Goal: Task Accomplishment & Management: Manage account settings

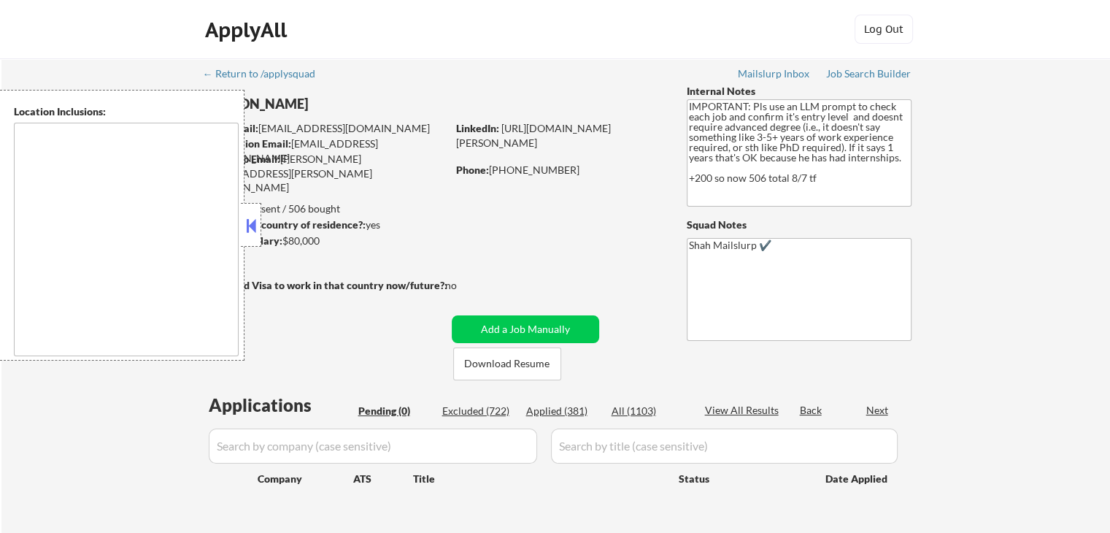
type textarea "[GEOGRAPHIC_DATA], [GEOGRAPHIC_DATA] [GEOGRAPHIC_DATA], [GEOGRAPHIC_DATA] [GEOG…"
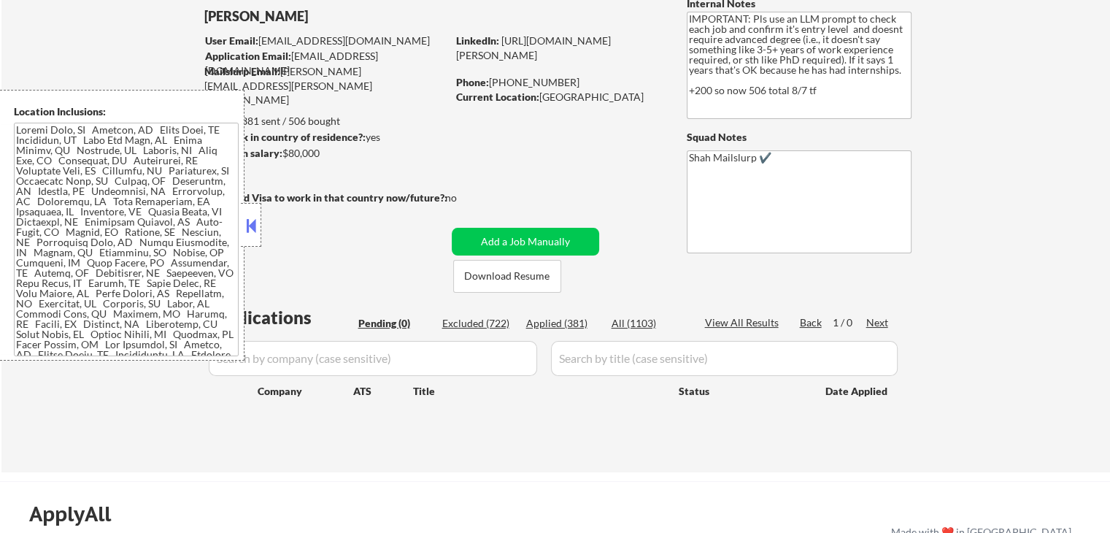
scroll to position [146, 0]
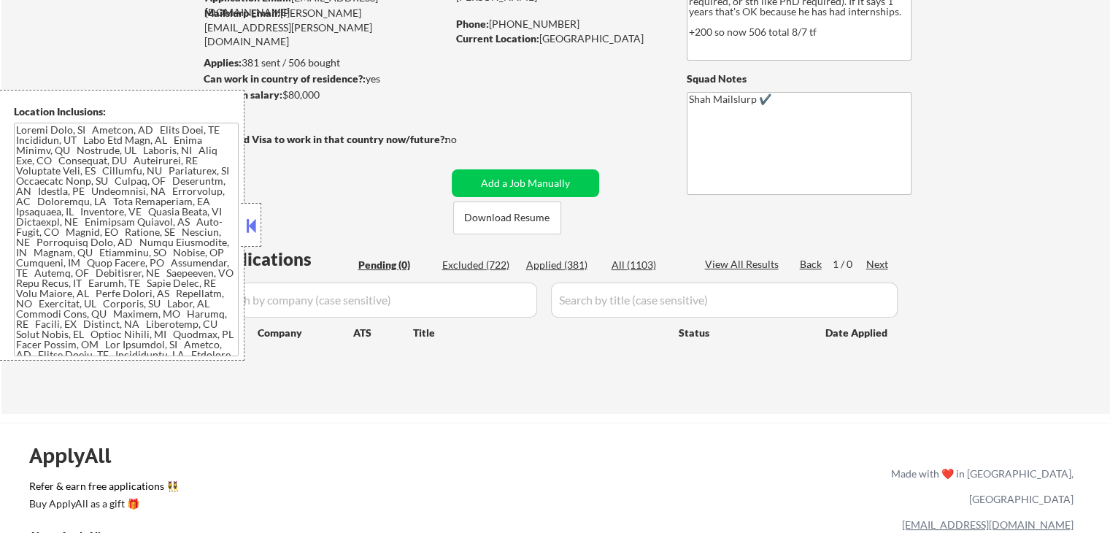
click at [554, 267] on div "Applied (381)" at bounding box center [562, 265] width 73 height 15
select select ""applied""
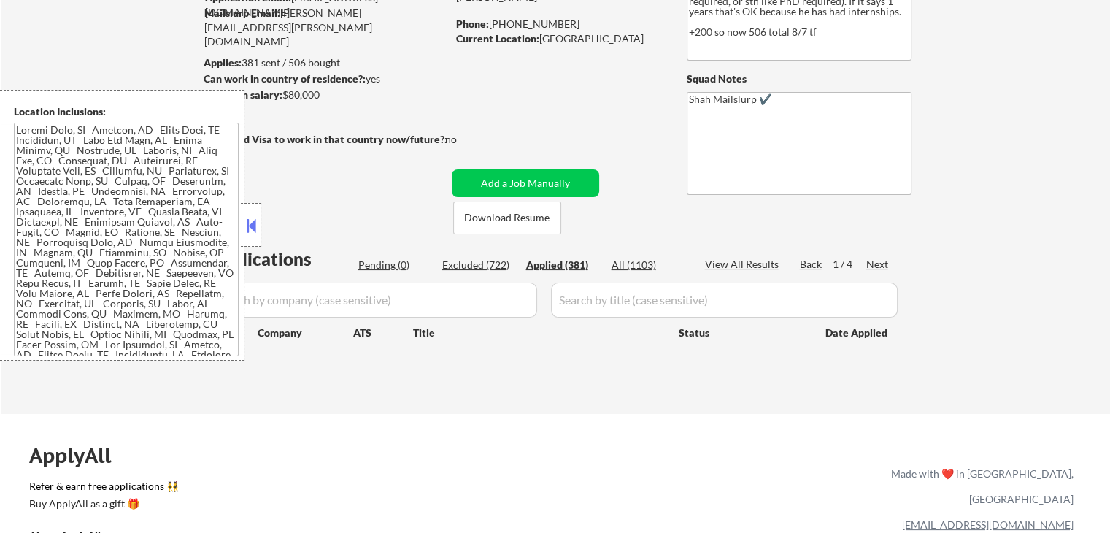
select select ""applied""
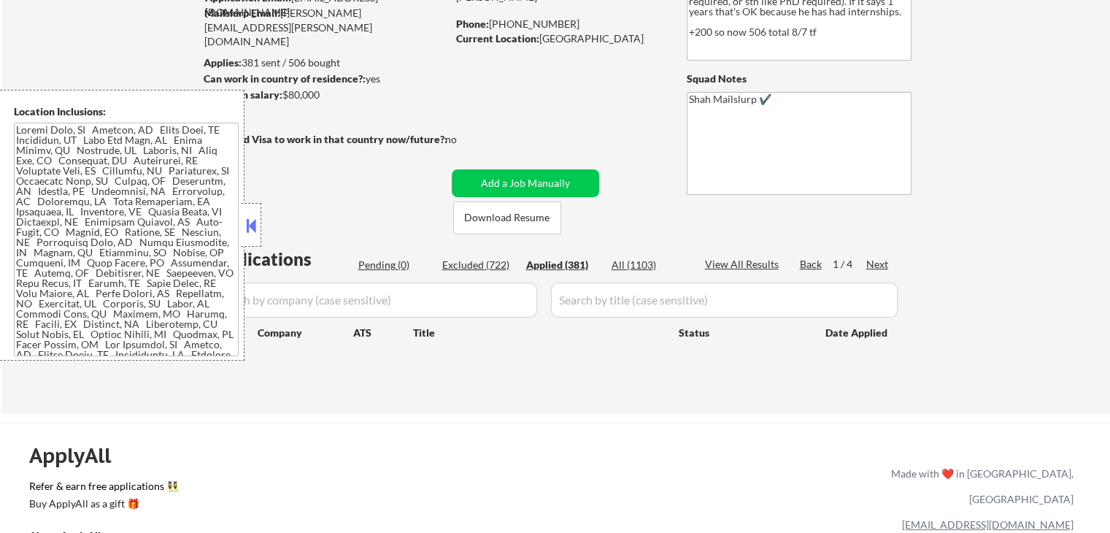
select select ""applied""
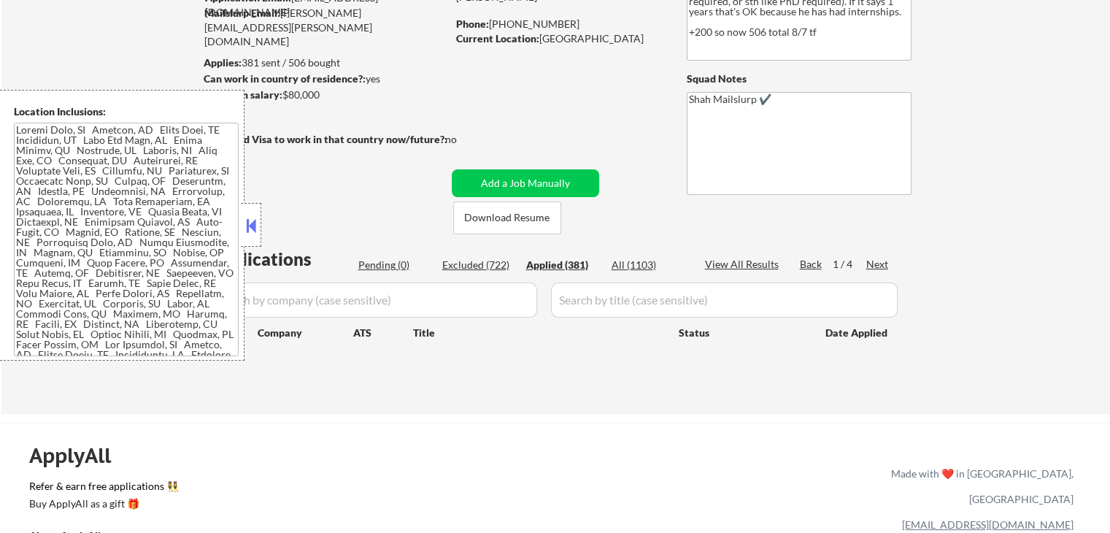
select select ""applied""
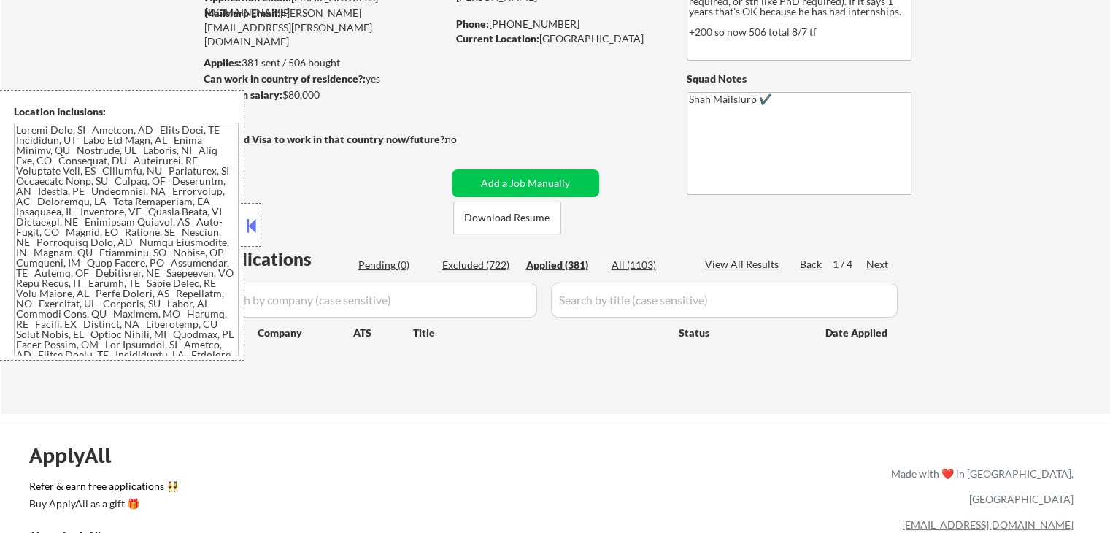
select select ""applied""
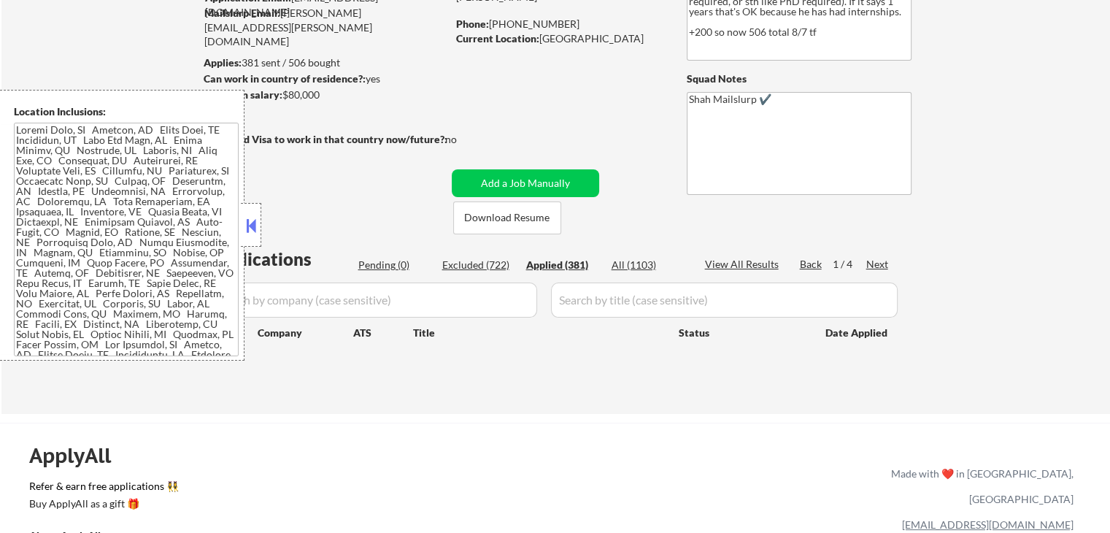
select select ""applied""
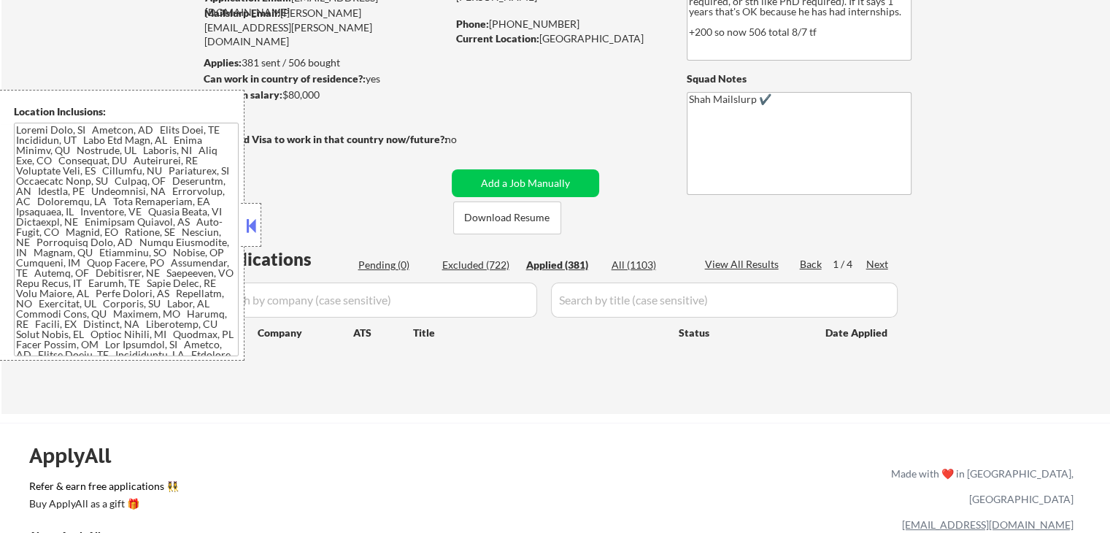
select select ""applied""
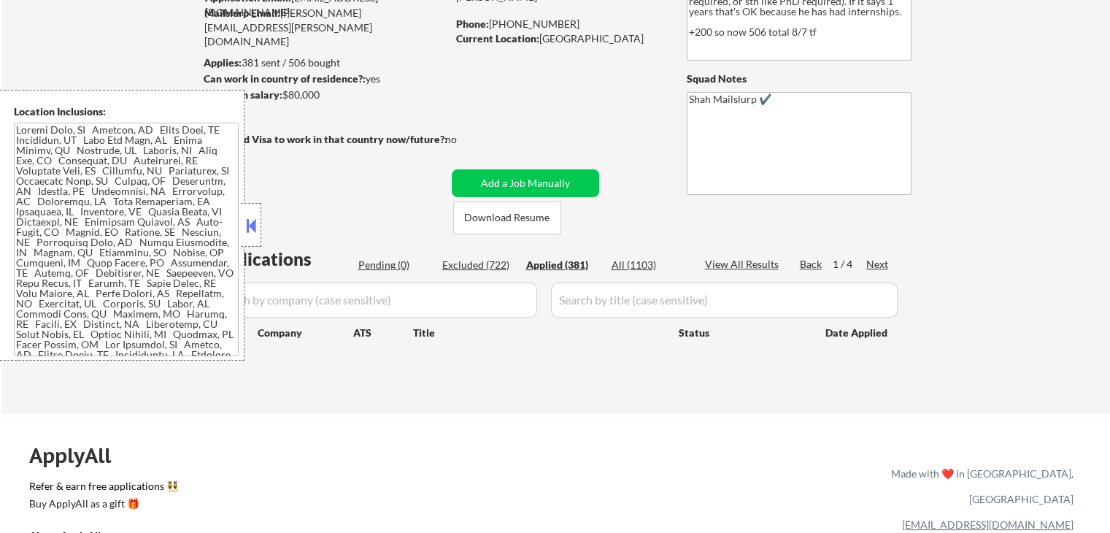
select select ""applied""
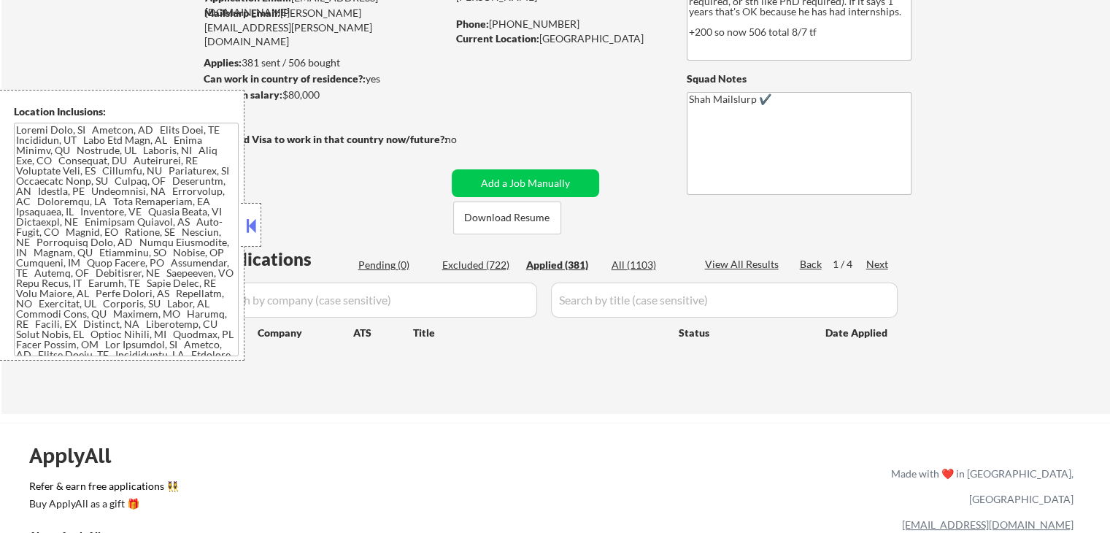
select select ""applied""
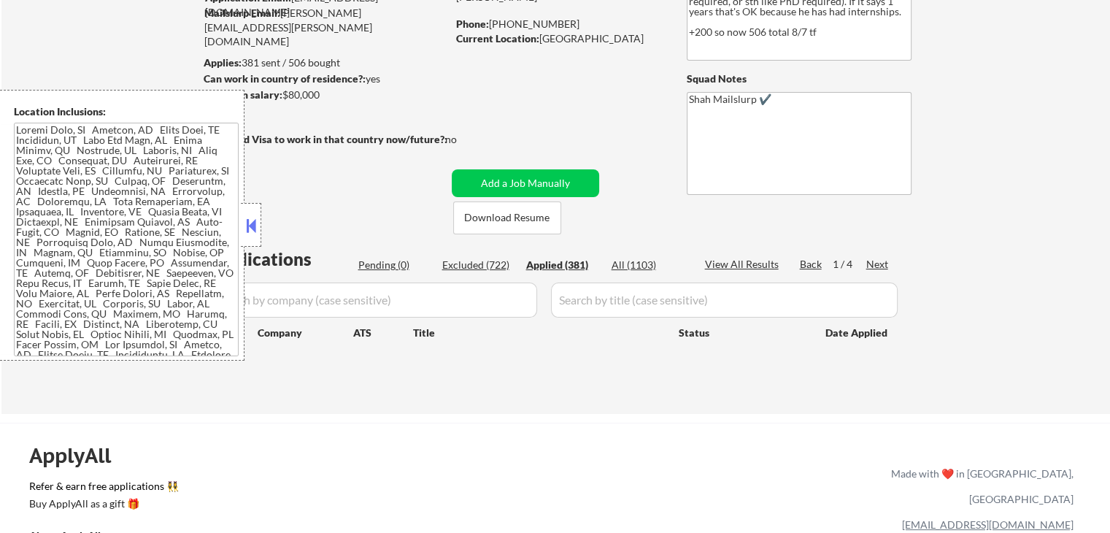
select select ""applied""
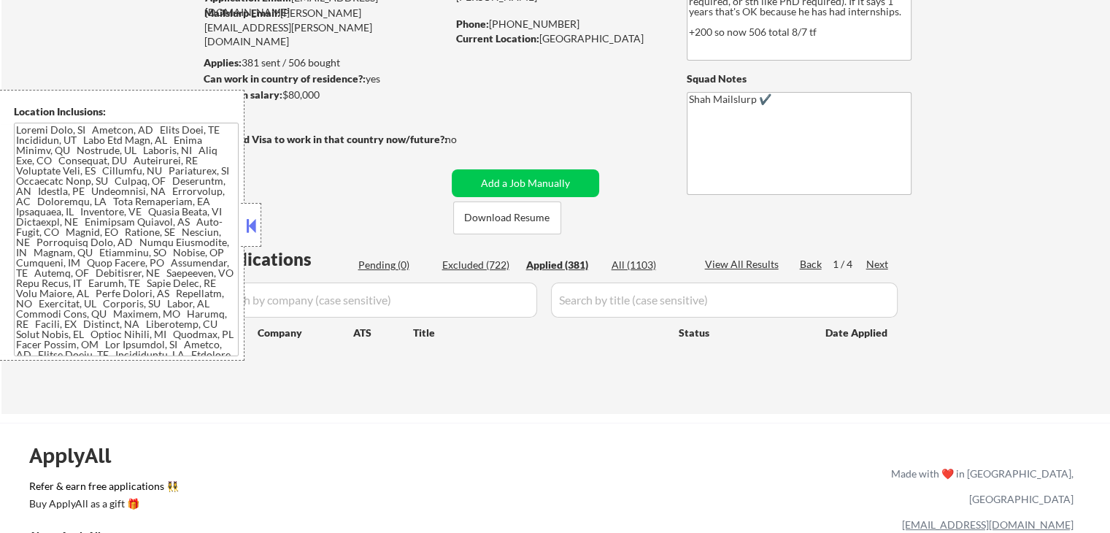
select select ""applied""
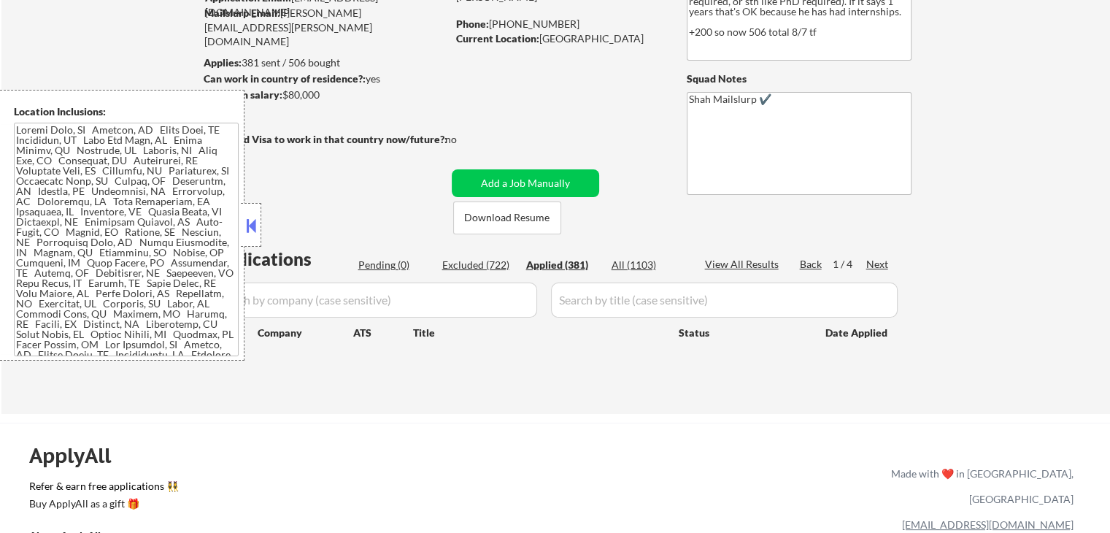
select select ""applied""
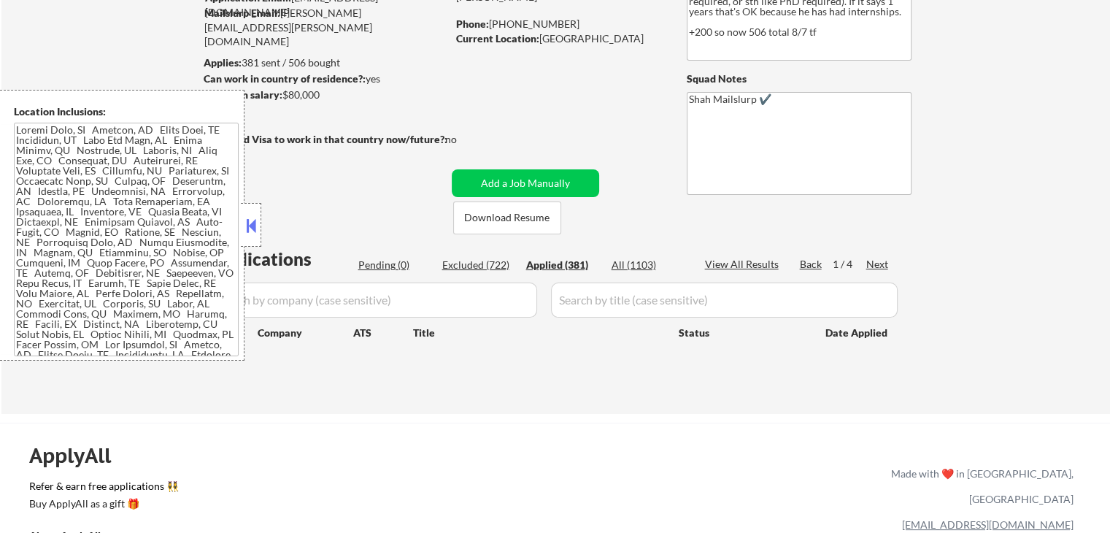
select select ""applied""
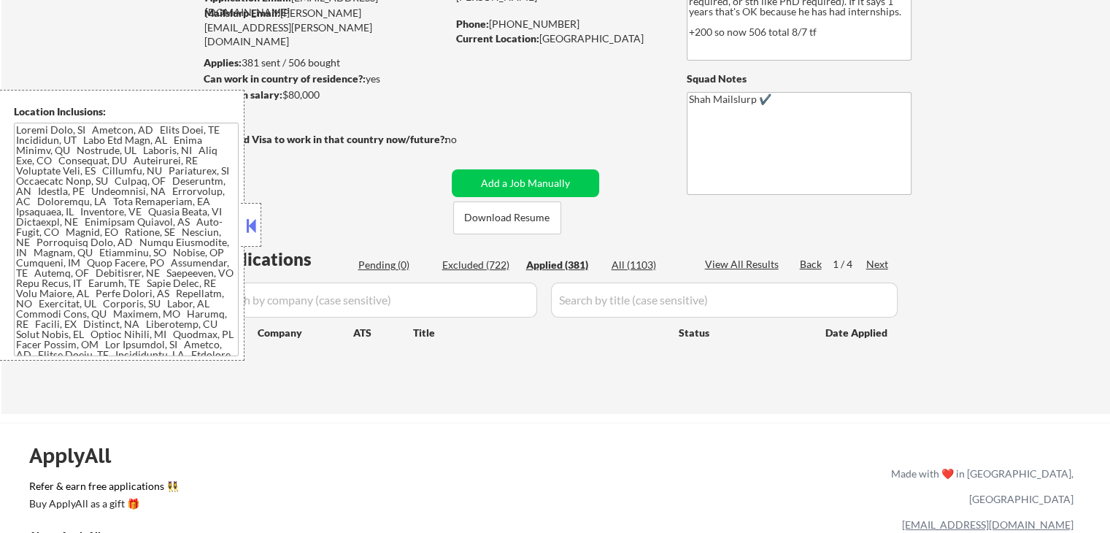
select select ""applied""
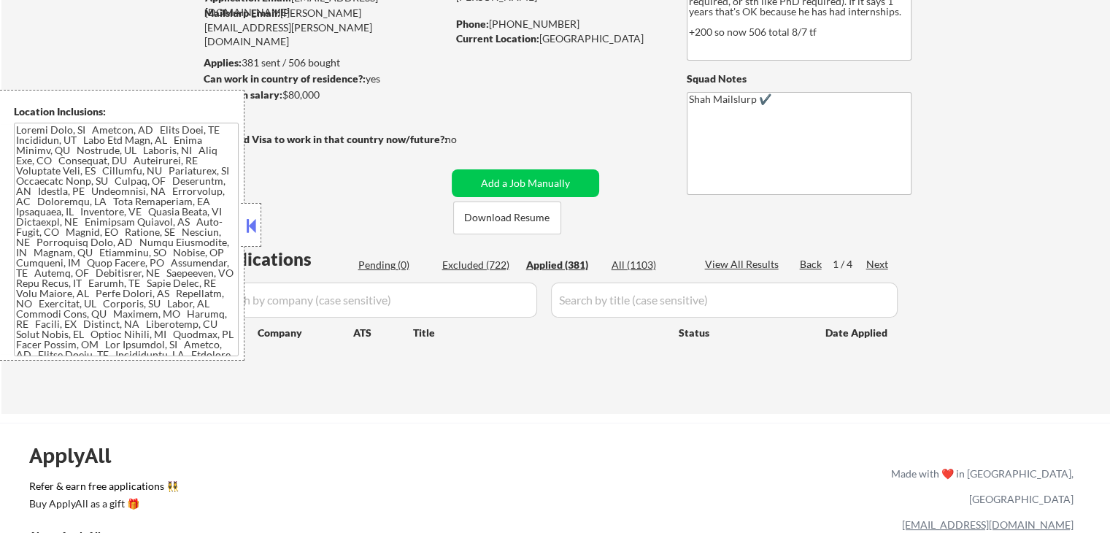
select select ""applied""
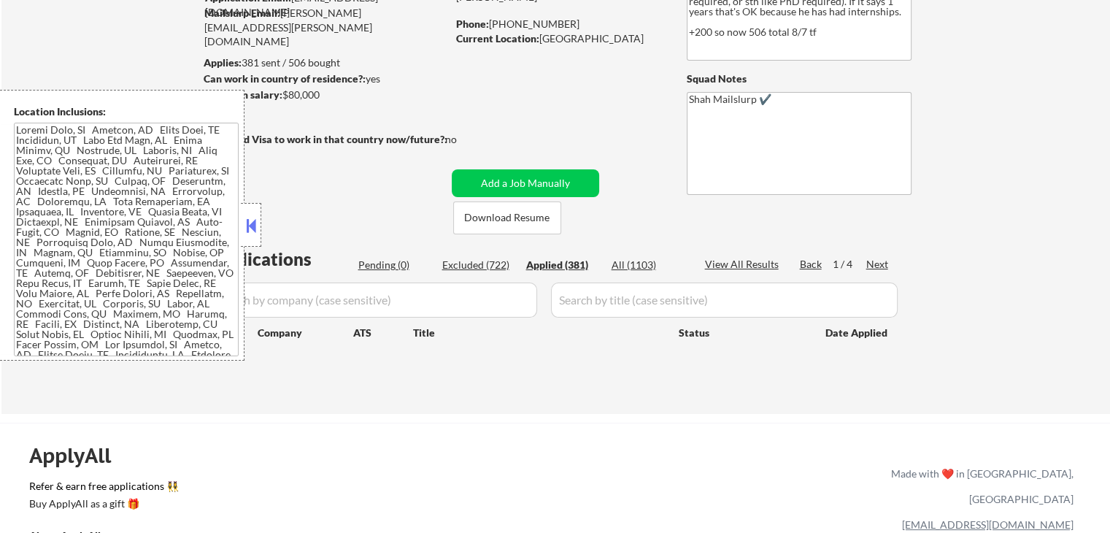
select select ""applied""
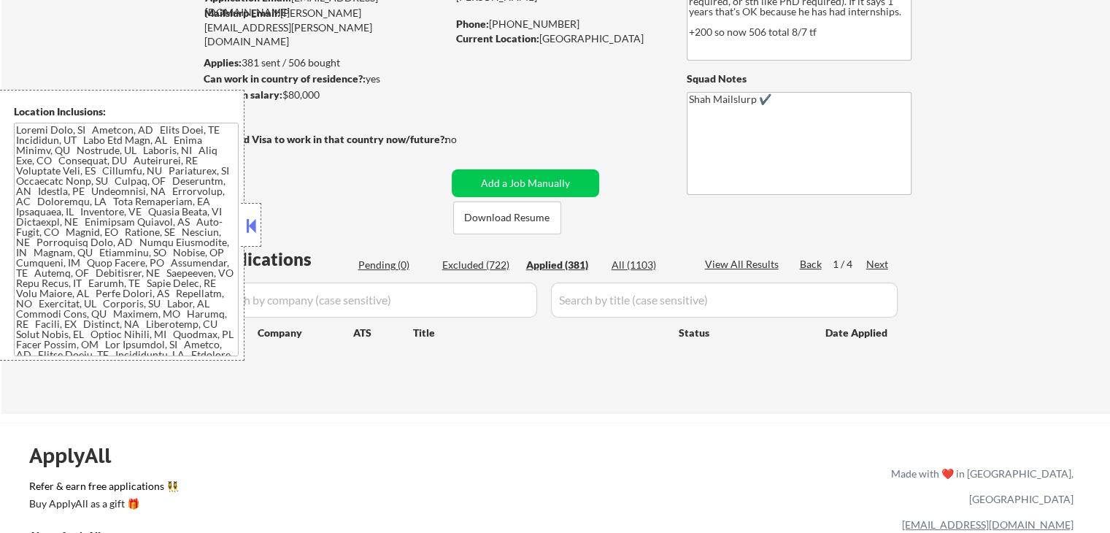
select select ""applied""
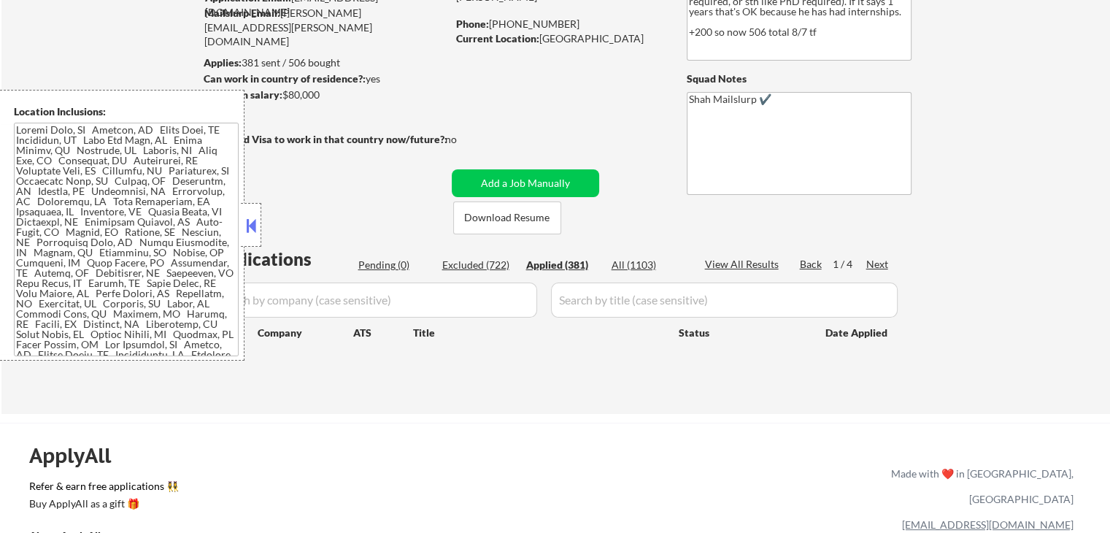
select select ""applied""
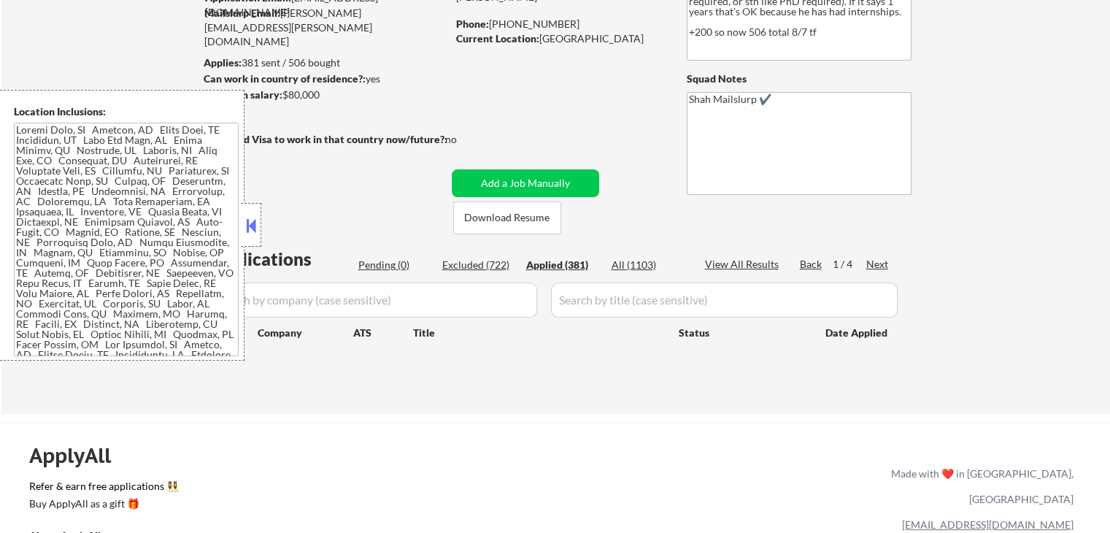
select select ""applied""
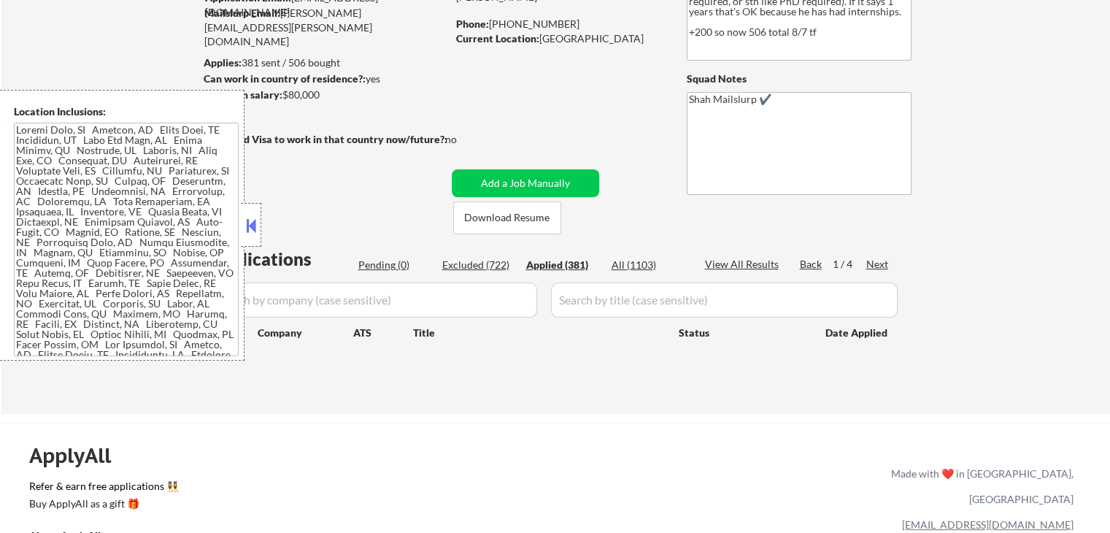
select select ""applied""
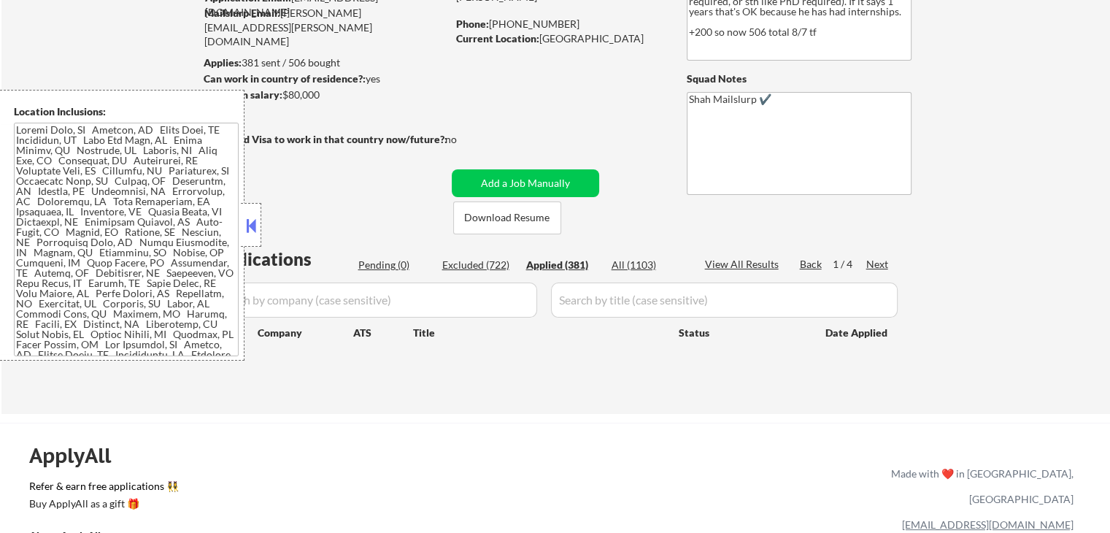
select select ""applied""
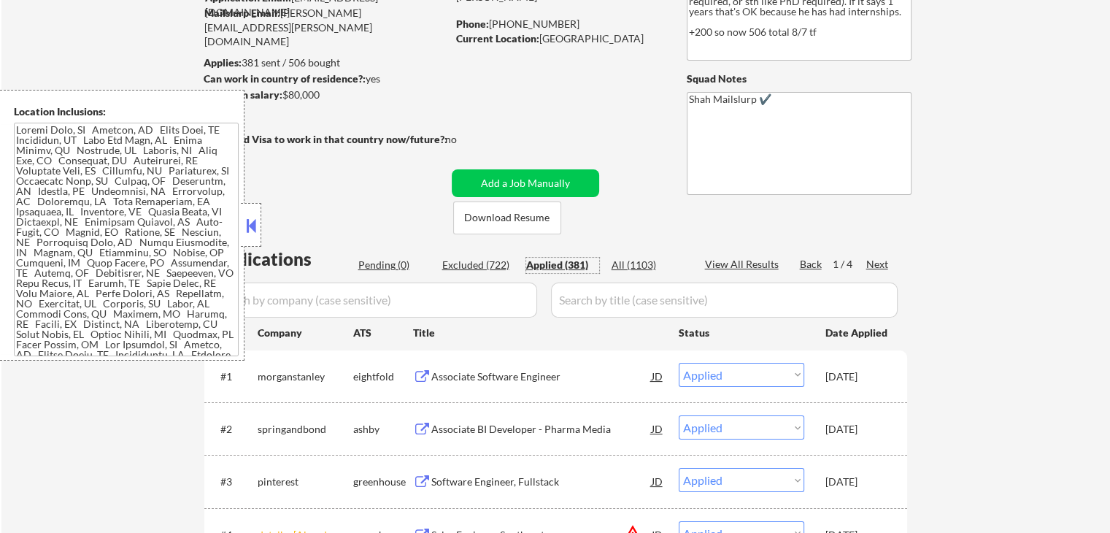
click at [254, 228] on button at bounding box center [251, 225] width 16 height 22
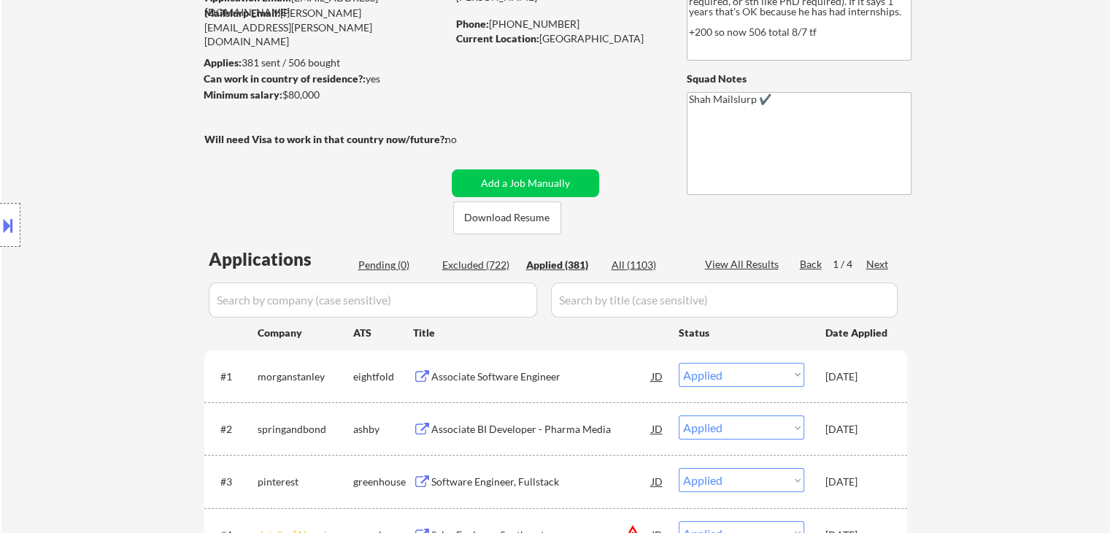
click at [151, 208] on div "Location Inclusions:" at bounding box center [130, 225] width 261 height 271
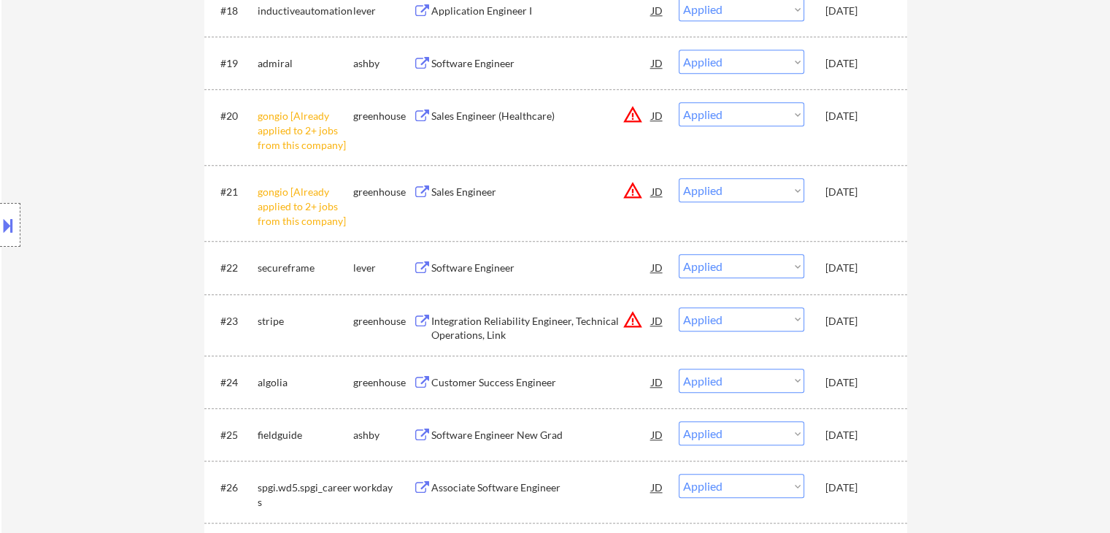
scroll to position [1386, 0]
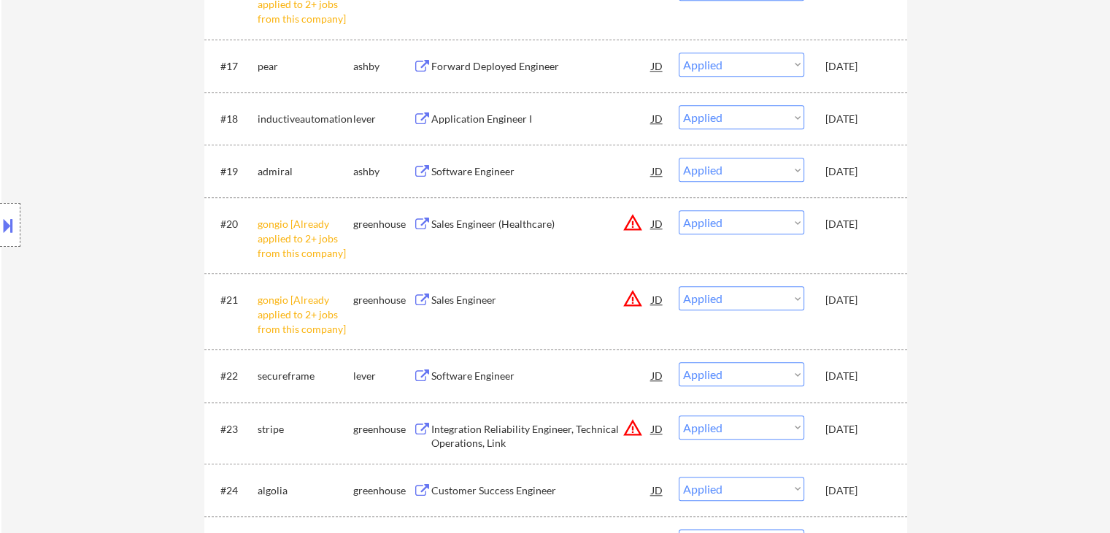
click at [423, 371] on button at bounding box center [422, 376] width 18 height 14
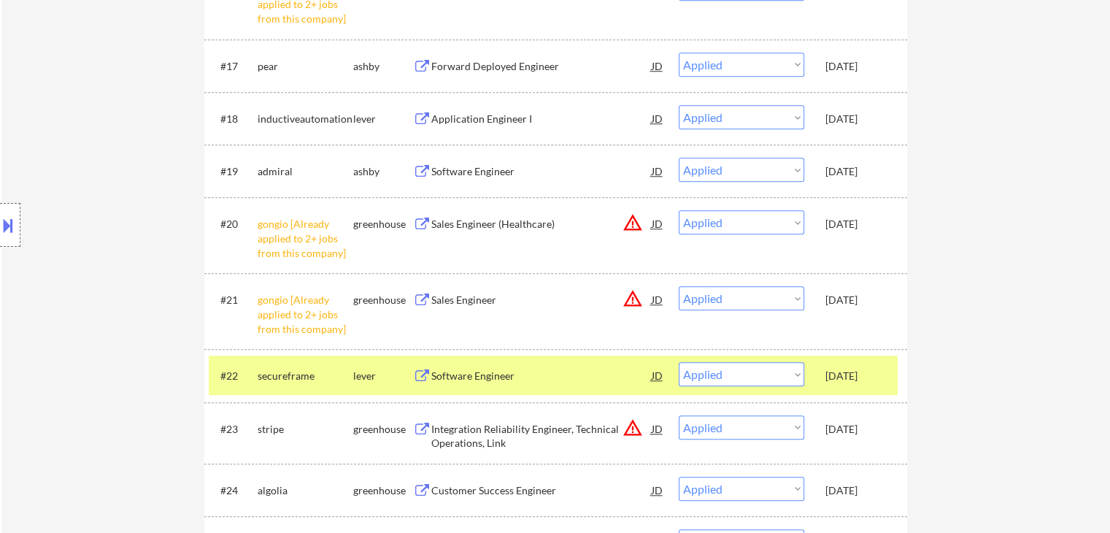
click at [107, 193] on div "Location Inclusions:" at bounding box center [130, 225] width 261 height 271
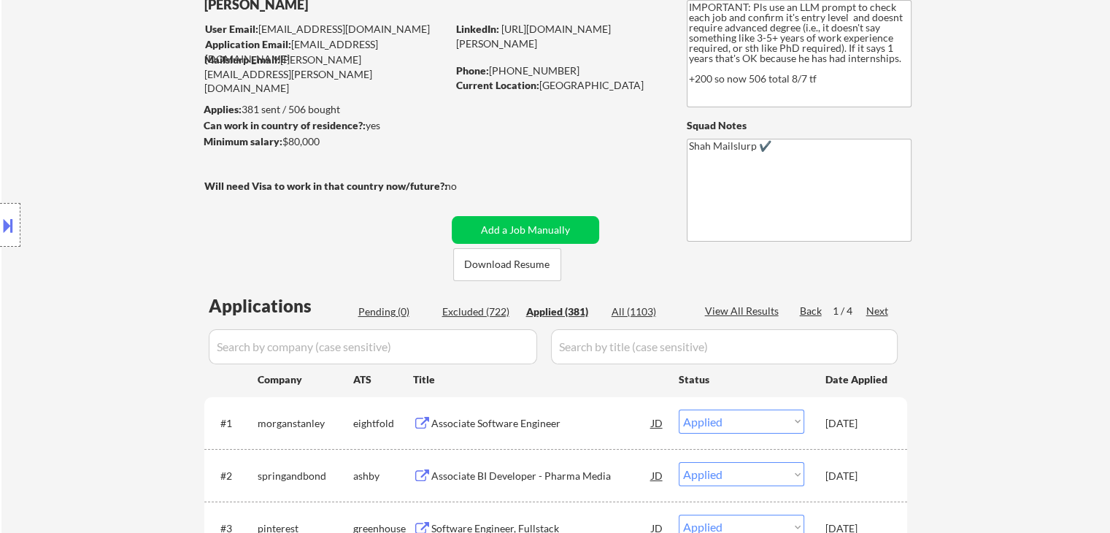
scroll to position [146, 0]
